Goal: Obtain resource: Obtain resource

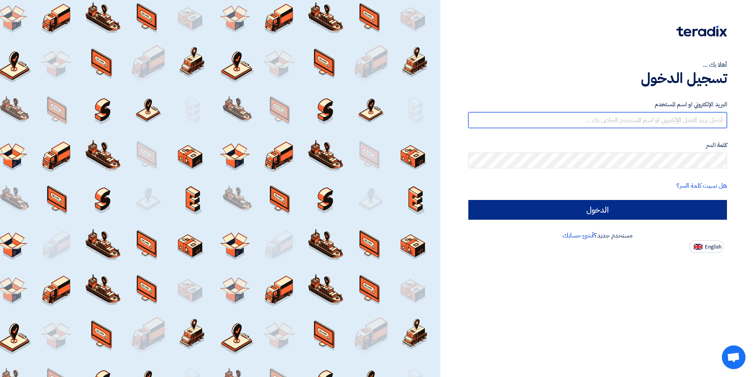
type input "[EMAIL_ADDRESS][DOMAIN_NAME]"
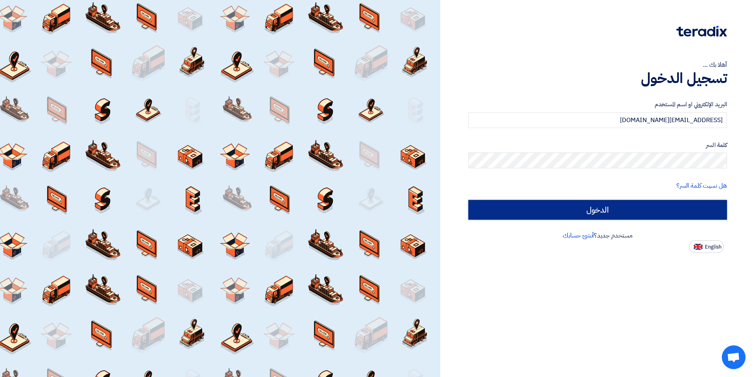
click at [572, 213] on input "الدخول" at bounding box center [598, 210] width 259 height 20
type input "Sign in"
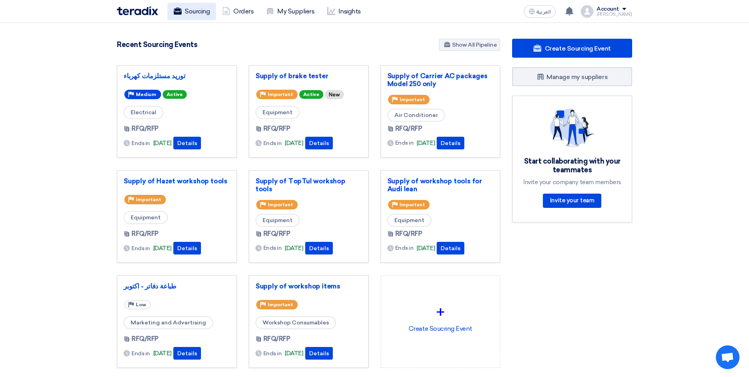
click at [203, 15] on link "Sourcing" at bounding box center [192, 11] width 49 height 17
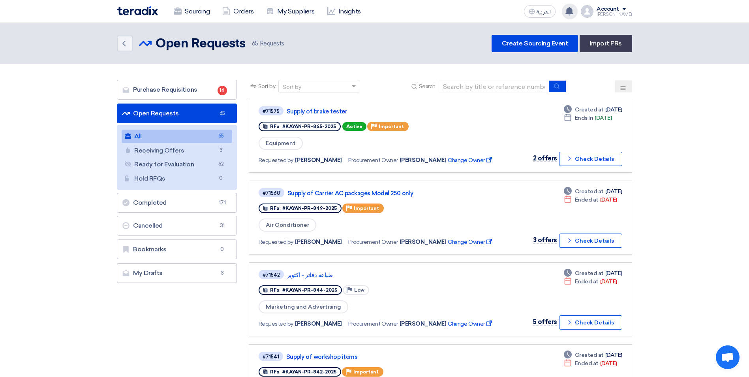
click at [577, 15] on div "You have a new offer for 'Supply and Install of CCTV' request with total price …" at bounding box center [570, 12] width 16 height 16
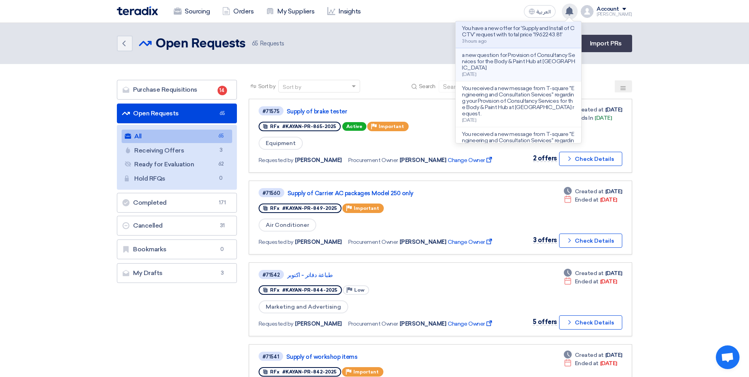
click at [516, 69] on p "a new question for Provision of Consultancy Services for the Body & Paint Hub a…" at bounding box center [518, 61] width 113 height 19
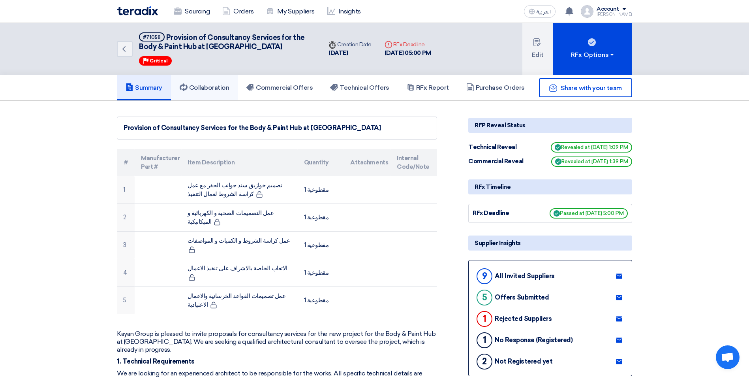
click at [203, 85] on h5 "Collaboration" at bounding box center [205, 88] width 50 height 8
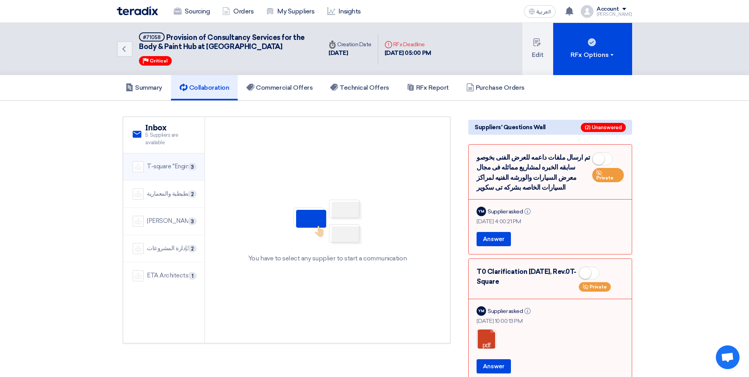
click at [175, 168] on div "T-square ''Engineering and Consultation Services''" at bounding box center [171, 166] width 48 height 9
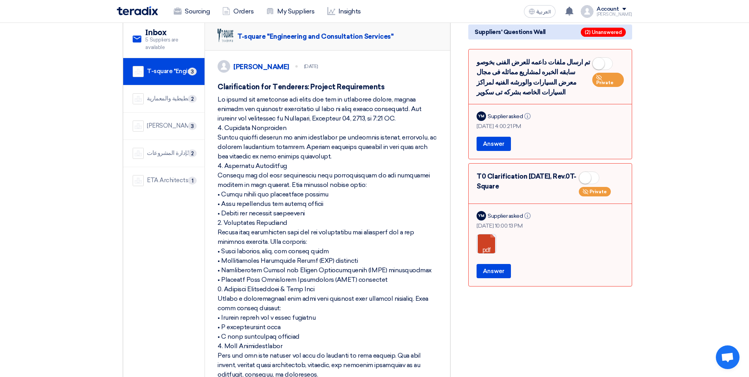
scroll to position [95, 0]
click at [162, 97] on div "شركة مركز الدراسات التخطيطية والمعمارية" at bounding box center [171, 98] width 48 height 9
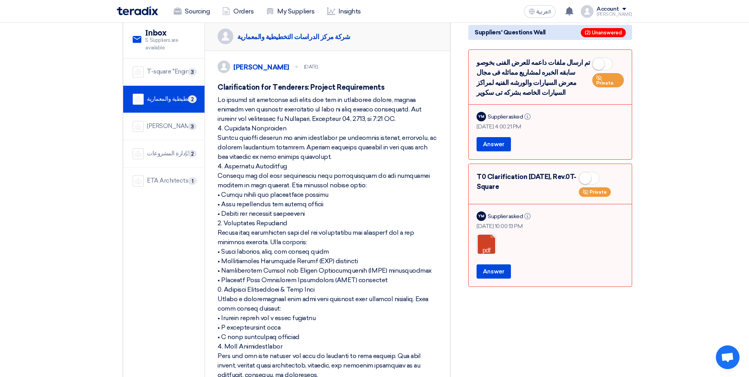
click at [164, 86] on li "شركة مركز الدراسات التخطيطية والمعمارية 2" at bounding box center [163, 99] width 81 height 27
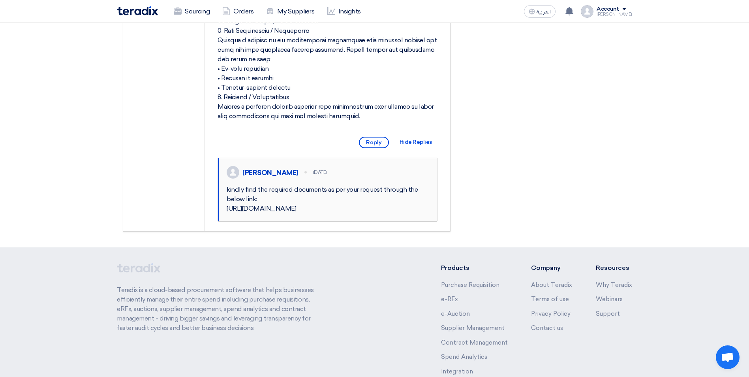
scroll to position [535, 0]
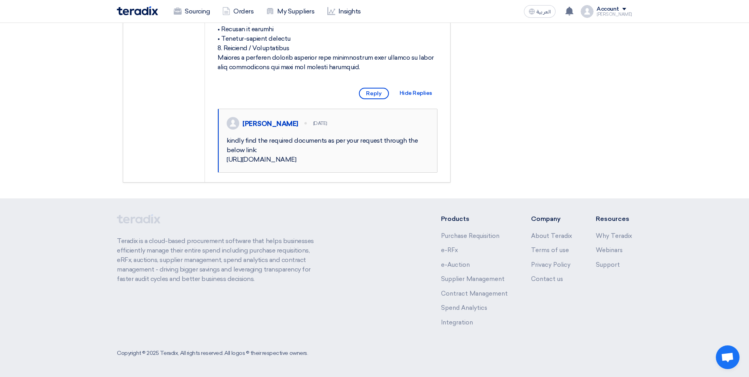
drag, startPoint x: 298, startPoint y: 160, endPoint x: 228, endPoint y: 150, distance: 71.1
click at [228, 150] on div "kindly find the required documents as per your request through the below link: …" at bounding box center [328, 150] width 203 height 28
copy div "[URL][DOMAIN_NAME]"
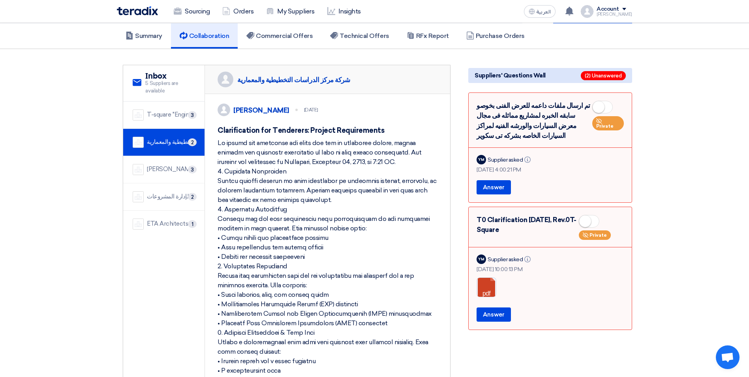
scroll to position [0, 0]
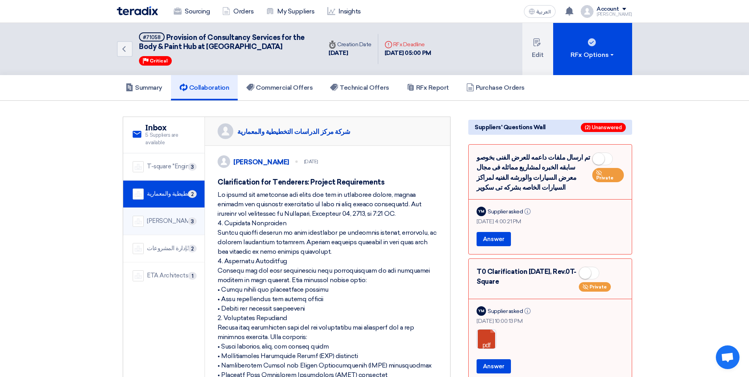
click at [180, 222] on div "[PERSON_NAME] Consult" at bounding box center [171, 221] width 48 height 9
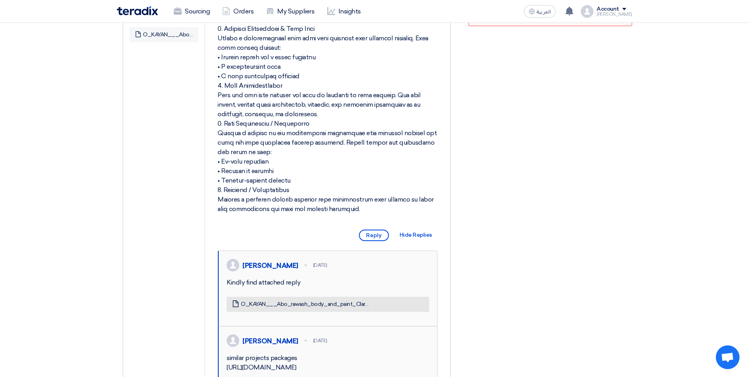
scroll to position [474, 0]
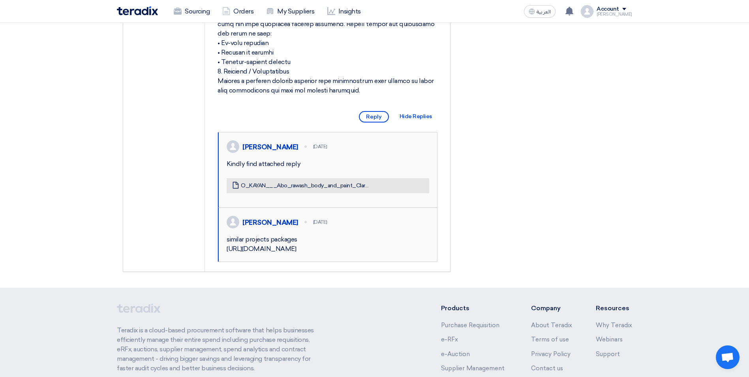
drag, startPoint x: 305, startPoint y: 285, endPoint x: 224, endPoint y: 286, distance: 80.6
click at [224, 262] on div "[PERSON_NAME] [DATE] similar projects packages [URL][DOMAIN_NAME]" at bounding box center [327, 235] width 219 height 54
copy div "[URL][DOMAIN_NAME]"
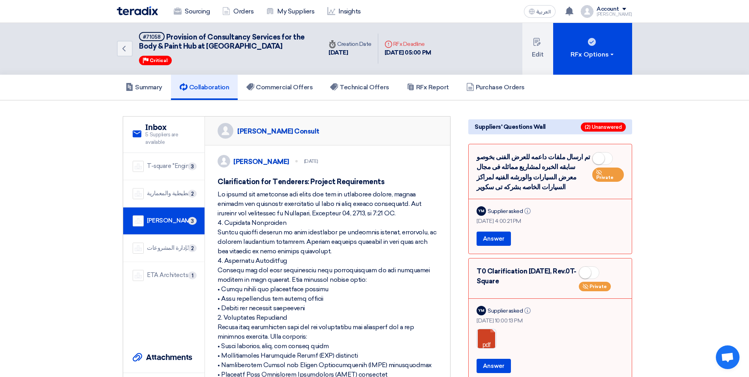
scroll to position [0, 0]
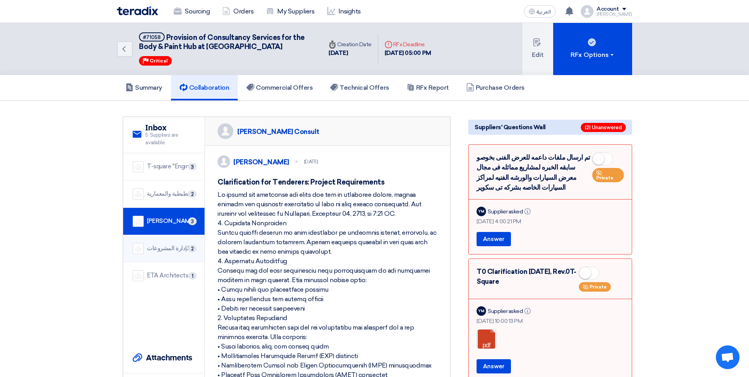
click at [172, 246] on div "الخبراء المصريون لإدارة المشروعات" at bounding box center [171, 248] width 48 height 9
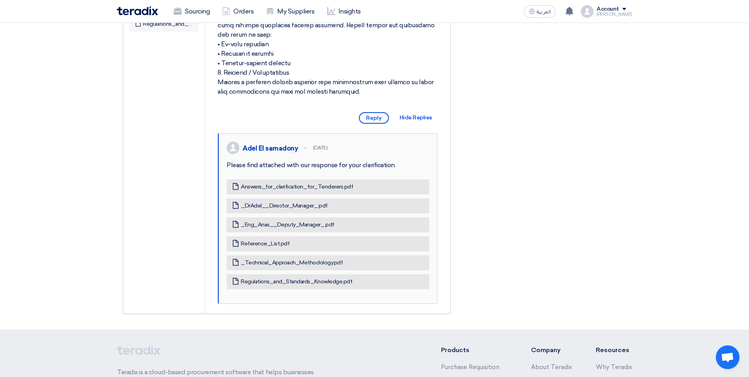
scroll to position [474, 0]
click at [279, 189] on link "Answers_for_clarification_for_Tenderers.pdf" at bounding box center [297, 185] width 112 height 7
click at [293, 208] on link "_DrAdel__Director_Manager_.pdf" at bounding box center [284, 204] width 87 height 7
click at [290, 227] on link "_Eng_Anas__Deputy_Manager_.pdf" at bounding box center [288, 223] width 94 height 7
